Goal: Information Seeking & Learning: Learn about a topic

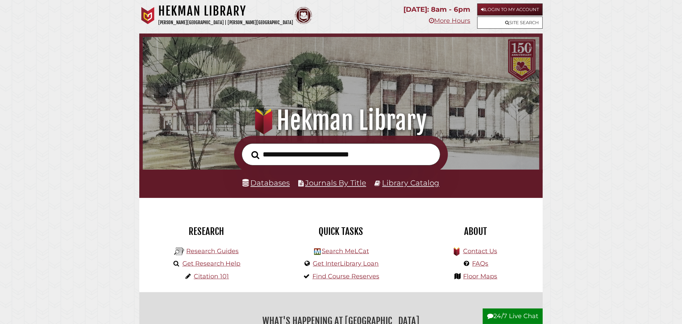
scroll to position [131, 393]
click at [269, 182] on link "Databases" at bounding box center [266, 182] width 47 height 9
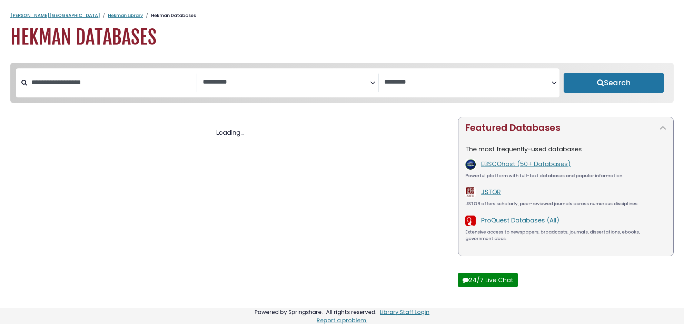
select select "Database Subject Filter"
select select "Database Vendors Filter"
select select "Database Subject Filter"
select select "Database Vendors Filter"
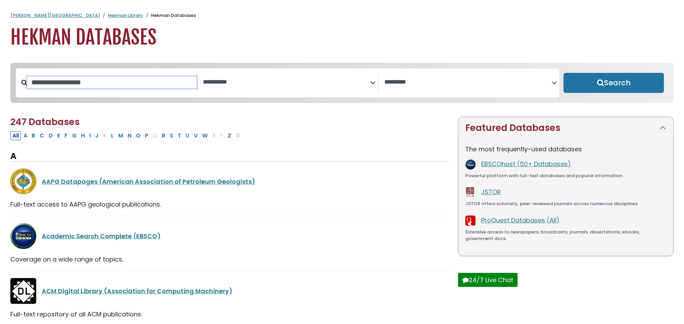
click at [110, 87] on input "Search database by title or keyword" at bounding box center [111, 82] width 169 height 11
type input "***"
click at [564, 73] on button "Search" at bounding box center [614, 83] width 100 height 20
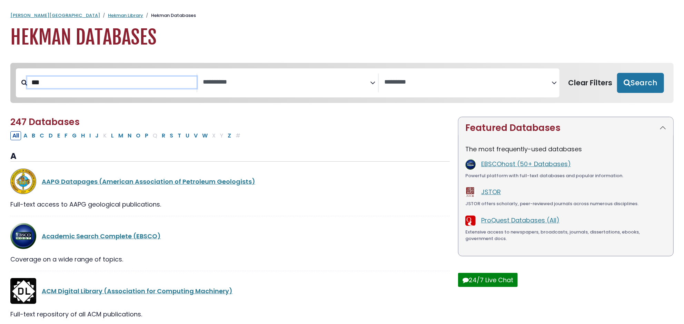
select select "Database Subject Filter"
select select "Database Vendors Filter"
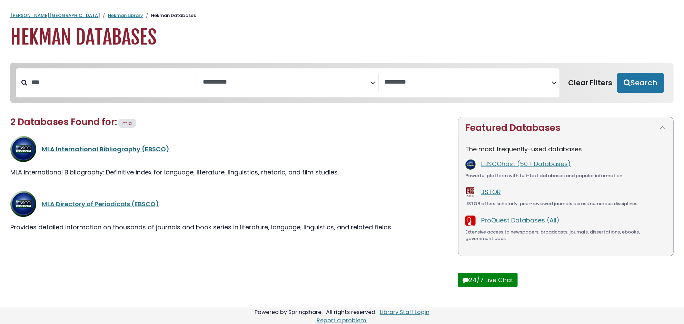
click at [120, 149] on link "MLA International Bibliography (EBSCO)" at bounding box center [106, 149] width 128 height 9
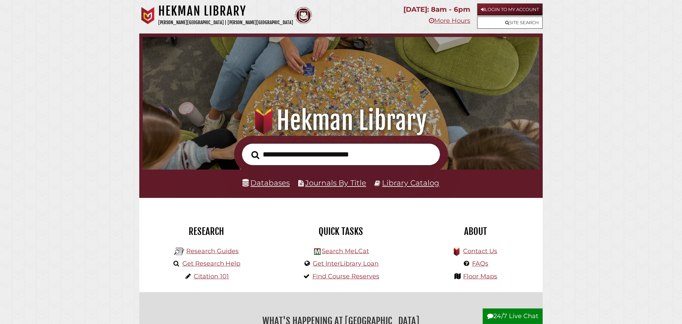
scroll to position [131, 393]
drag, startPoint x: 285, startPoint y: 154, endPoint x: 277, endPoint y: 153, distance: 7.3
click at [285, 154] on input "text" at bounding box center [341, 154] width 199 height 22
type input "**********"
click at [248, 149] on button "Search" at bounding box center [255, 155] width 15 height 12
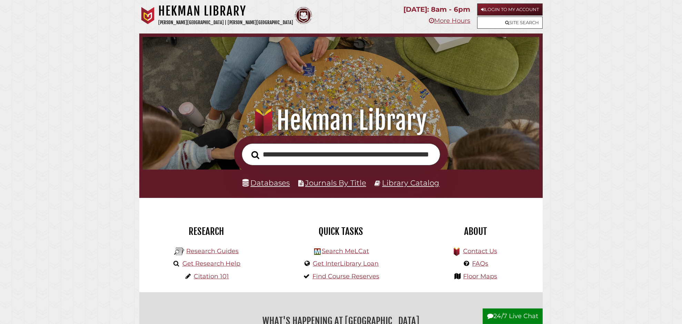
scroll to position [0, 60]
type input "**********"
click at [403, 181] on link "Library Catalog" at bounding box center [411, 182] width 57 height 9
